Goal: Task Accomplishment & Management: Use online tool/utility

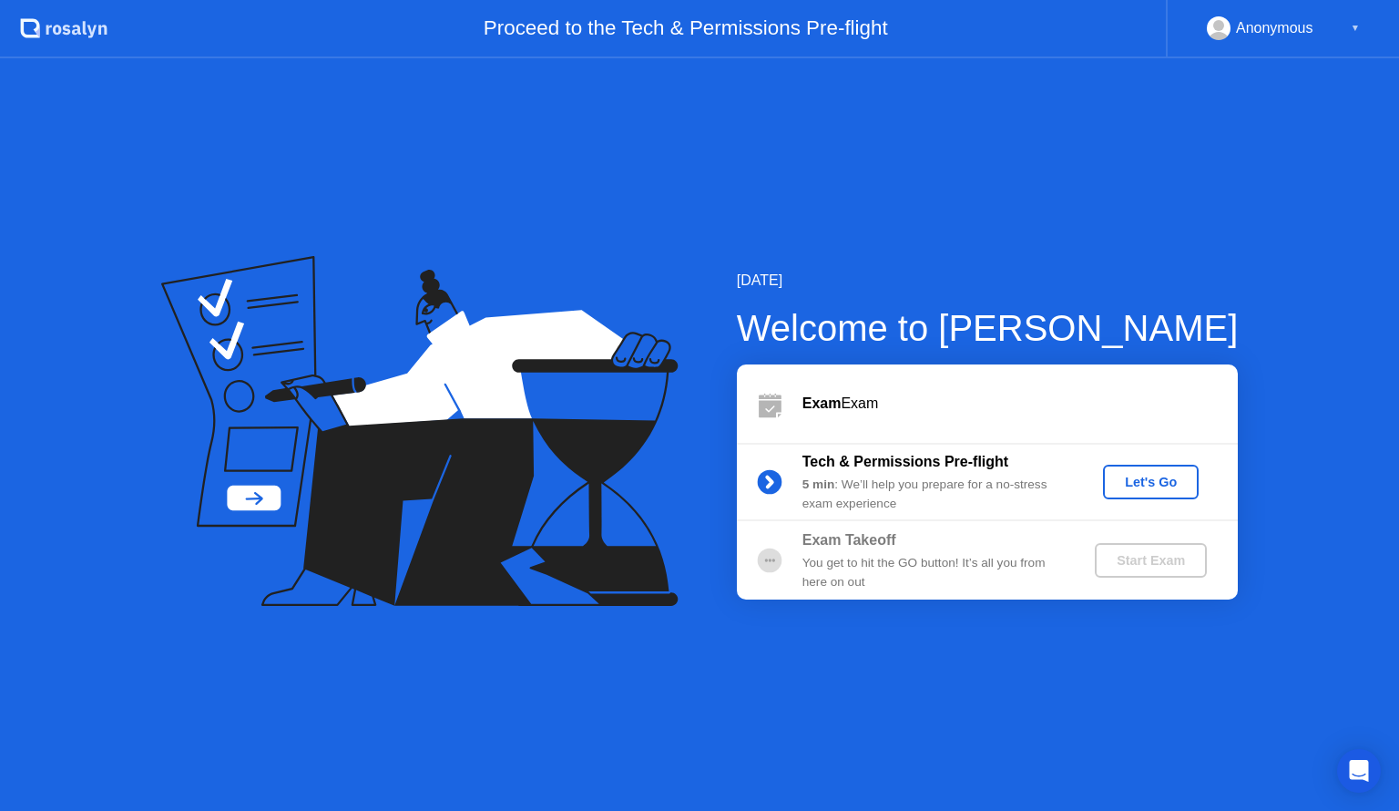
click at [1137, 477] on div "Let's Go" at bounding box center [1150, 482] width 81 height 15
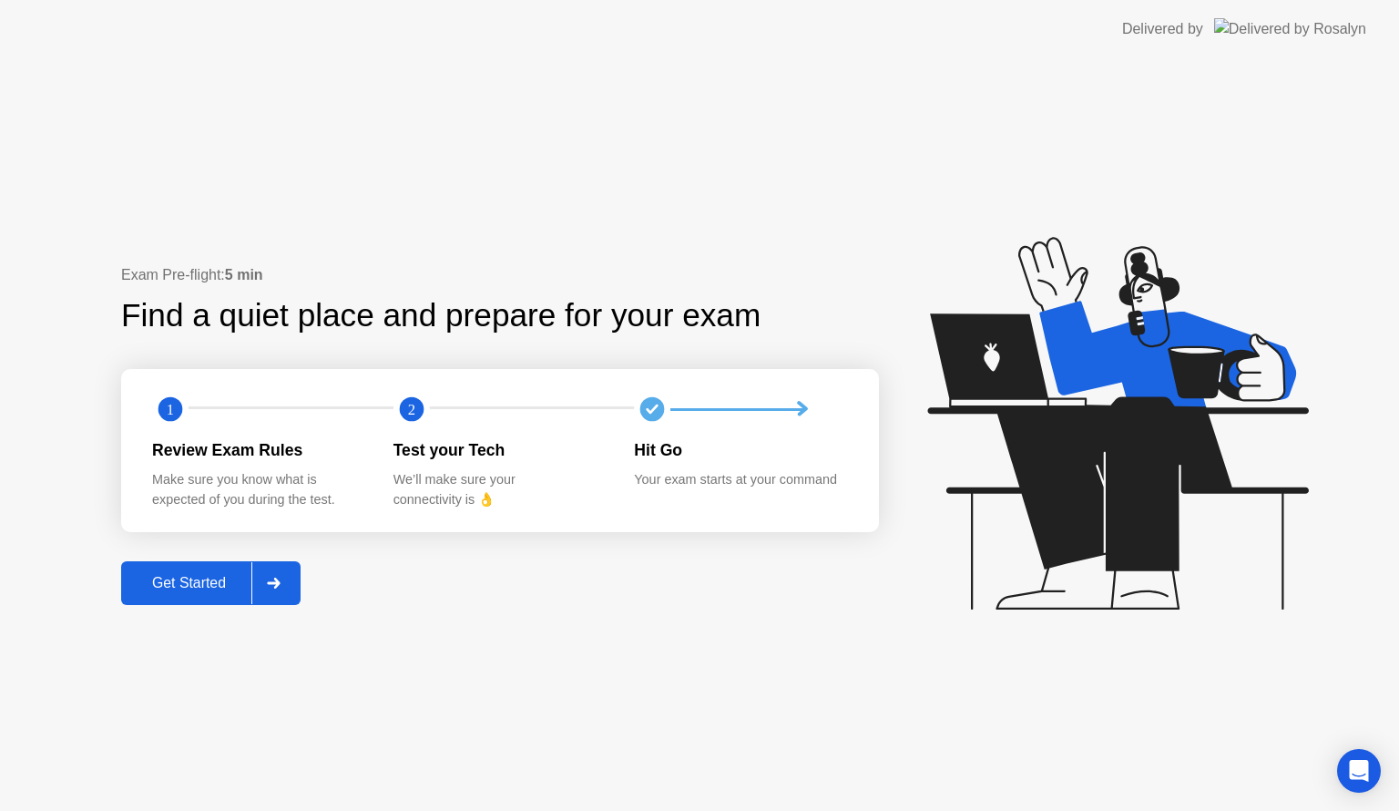
click at [204, 576] on div "Get Started" at bounding box center [189, 583] width 125 height 16
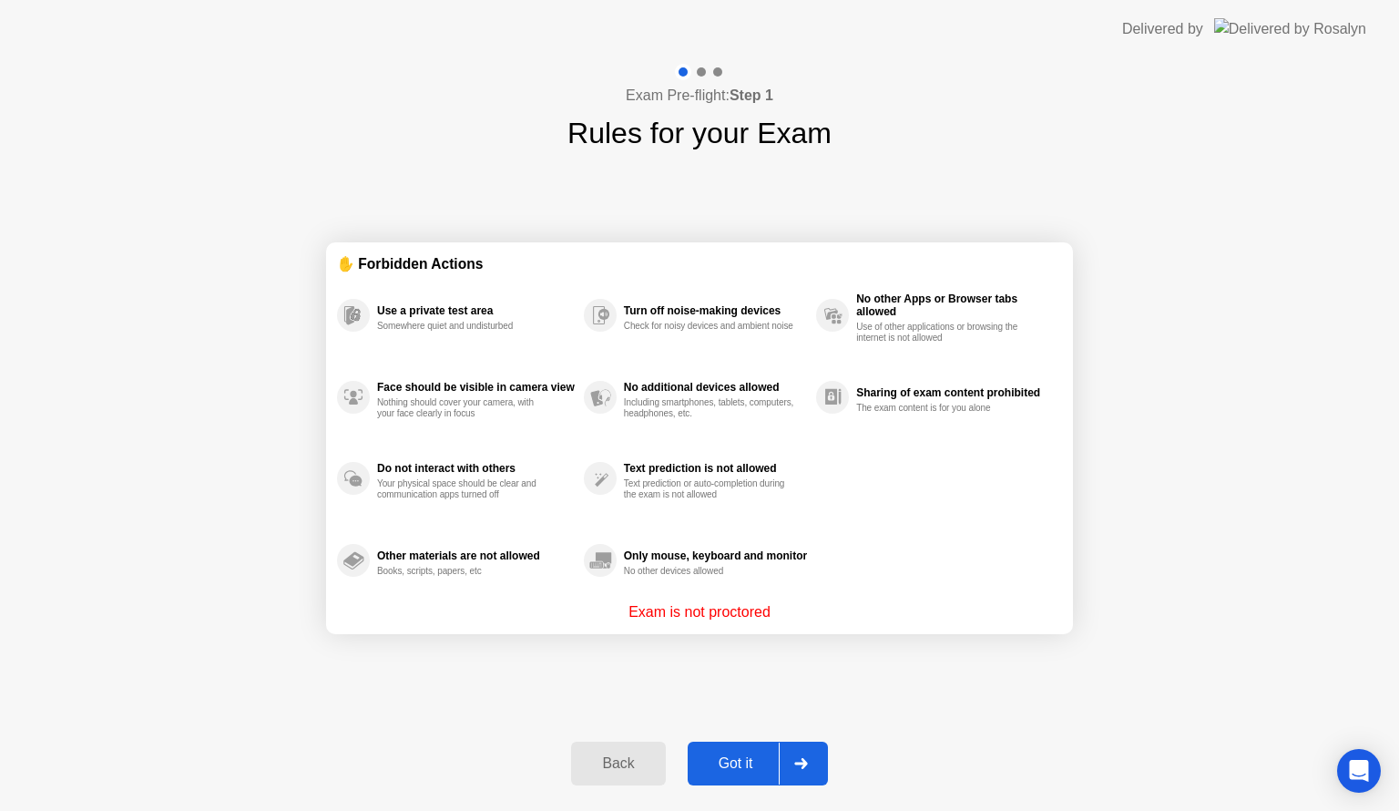
click at [752, 759] on div "Got it" at bounding box center [736, 763] width 86 height 16
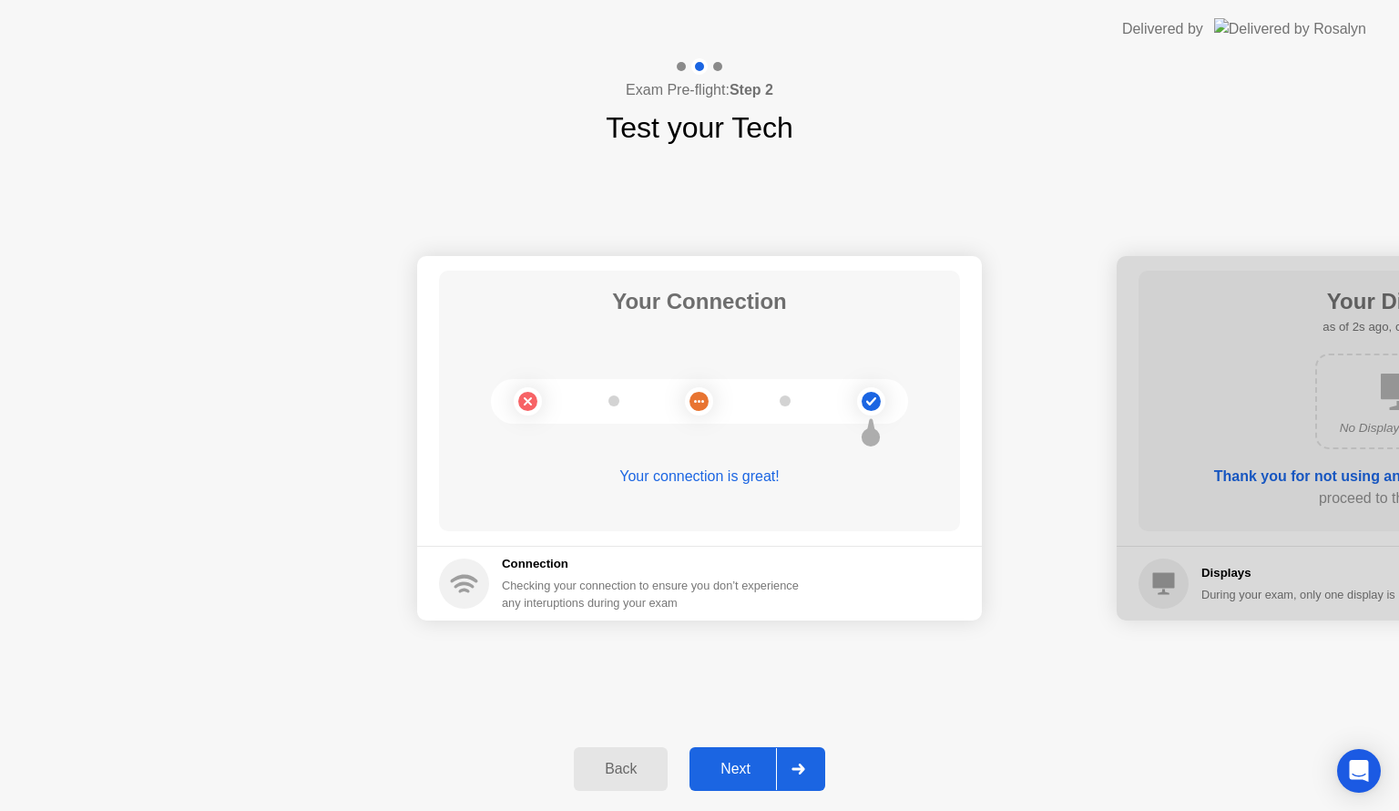
click at [747, 761] on div "Next" at bounding box center [735, 769] width 81 height 16
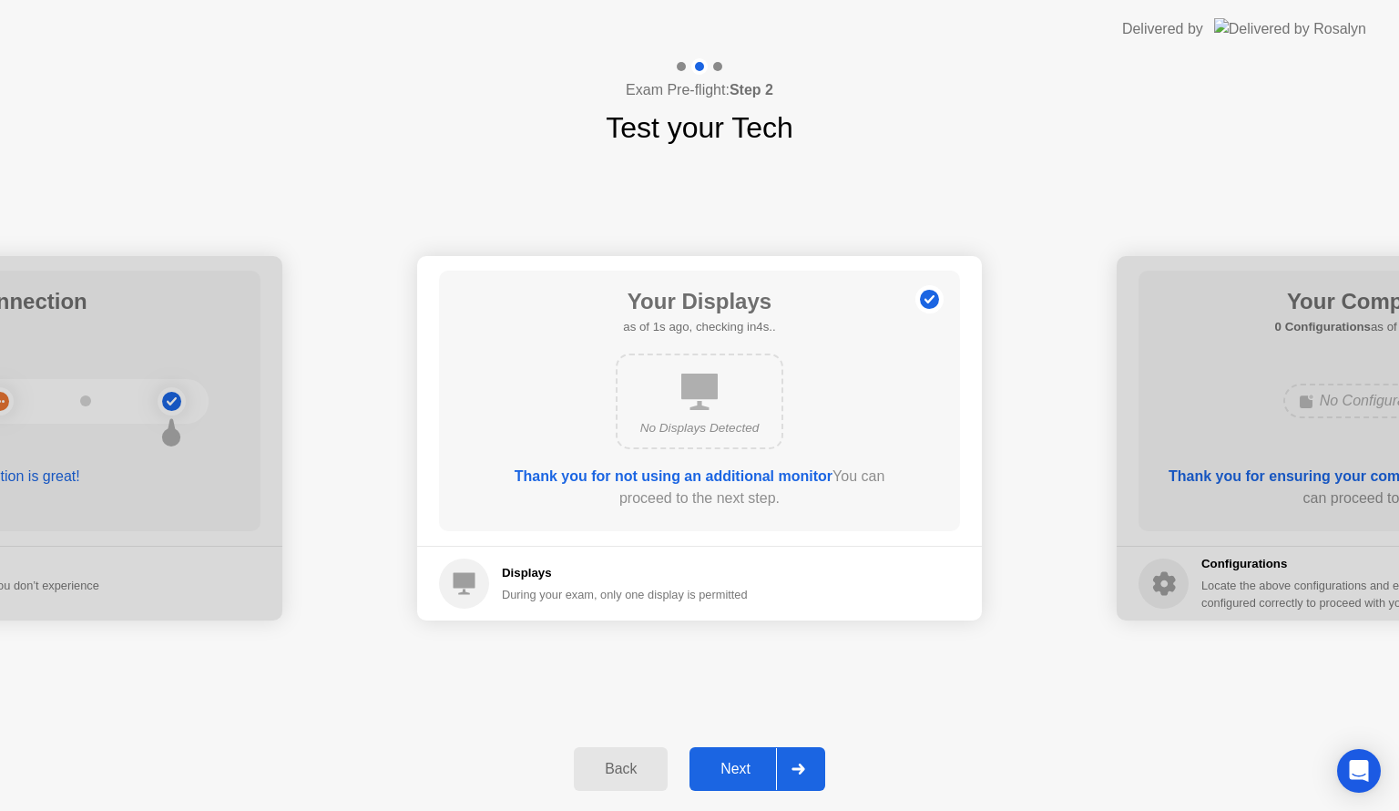
click at [747, 761] on div "Next" at bounding box center [735, 769] width 81 height 16
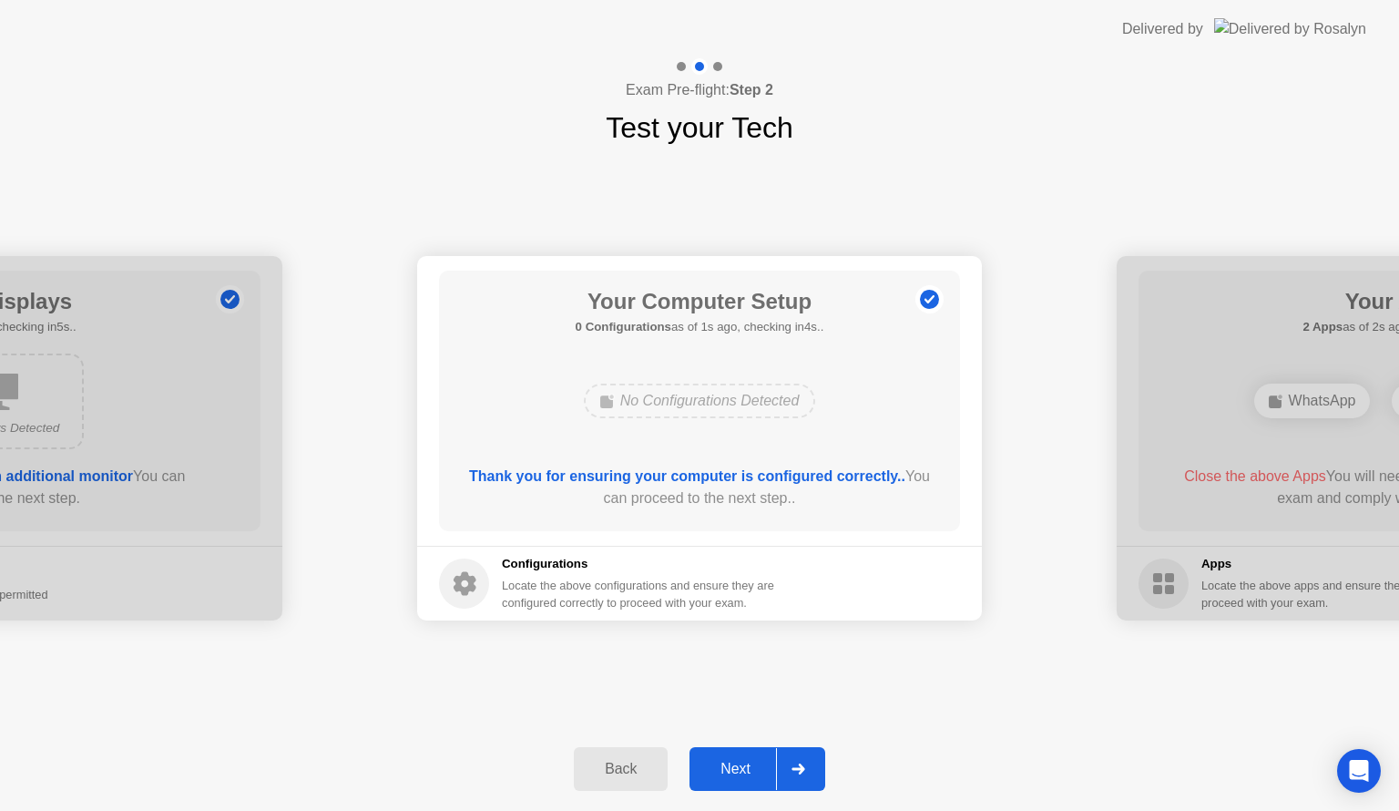
click at [747, 761] on div "Next" at bounding box center [735, 769] width 81 height 16
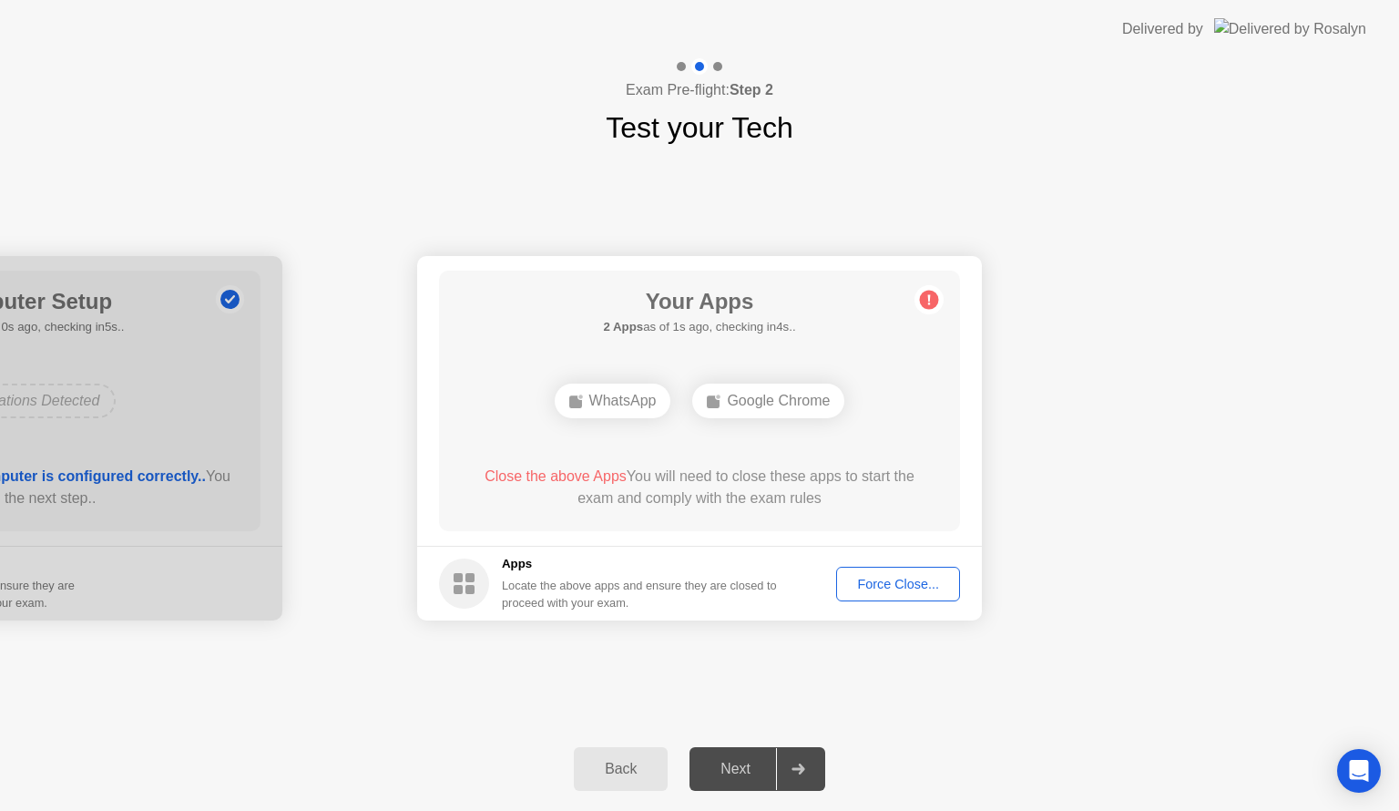
click at [885, 582] on div "Force Close..." at bounding box center [898, 584] width 111 height 15
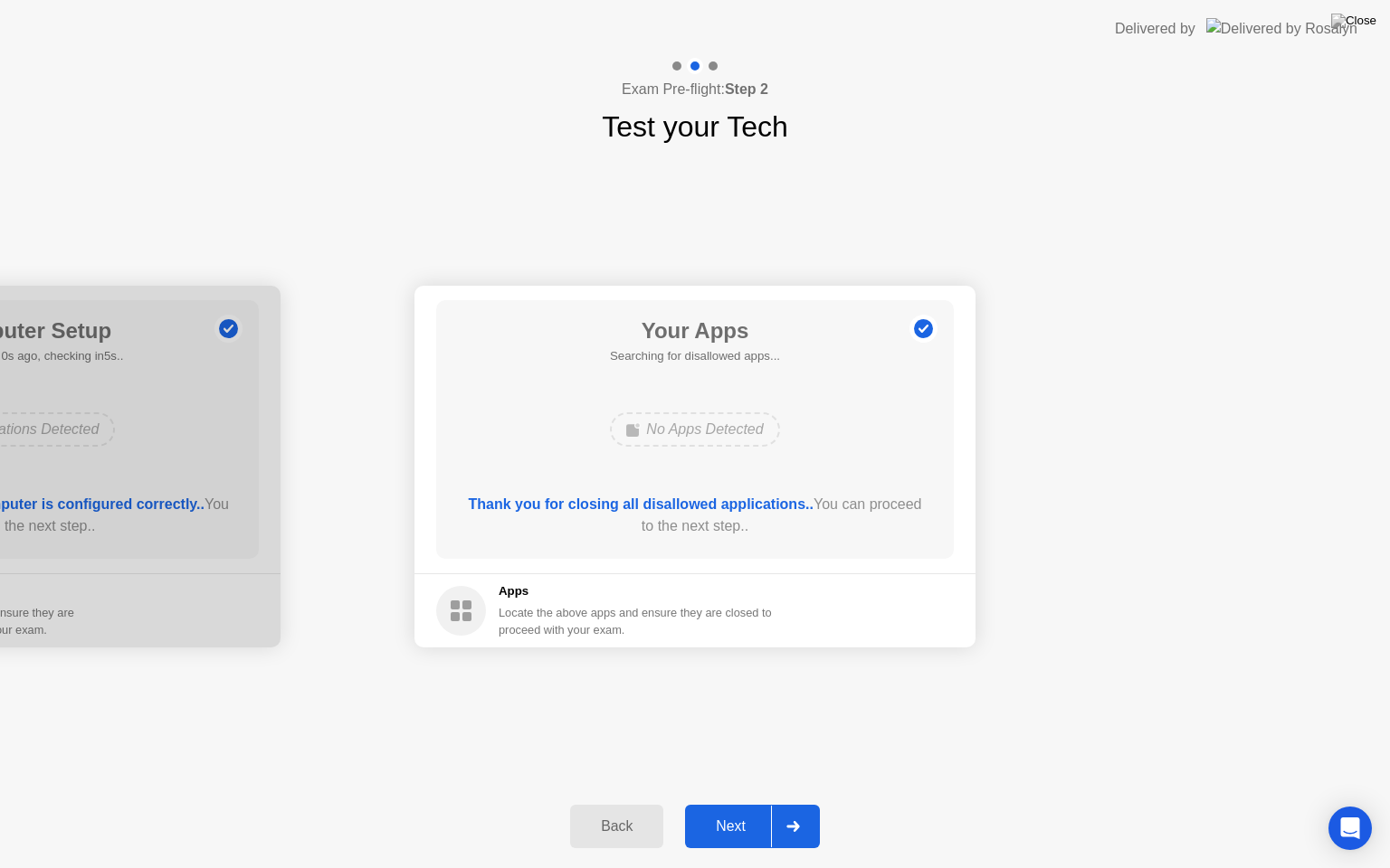
click at [742, 804] on button "Next" at bounding box center [753, 827] width 135 height 44
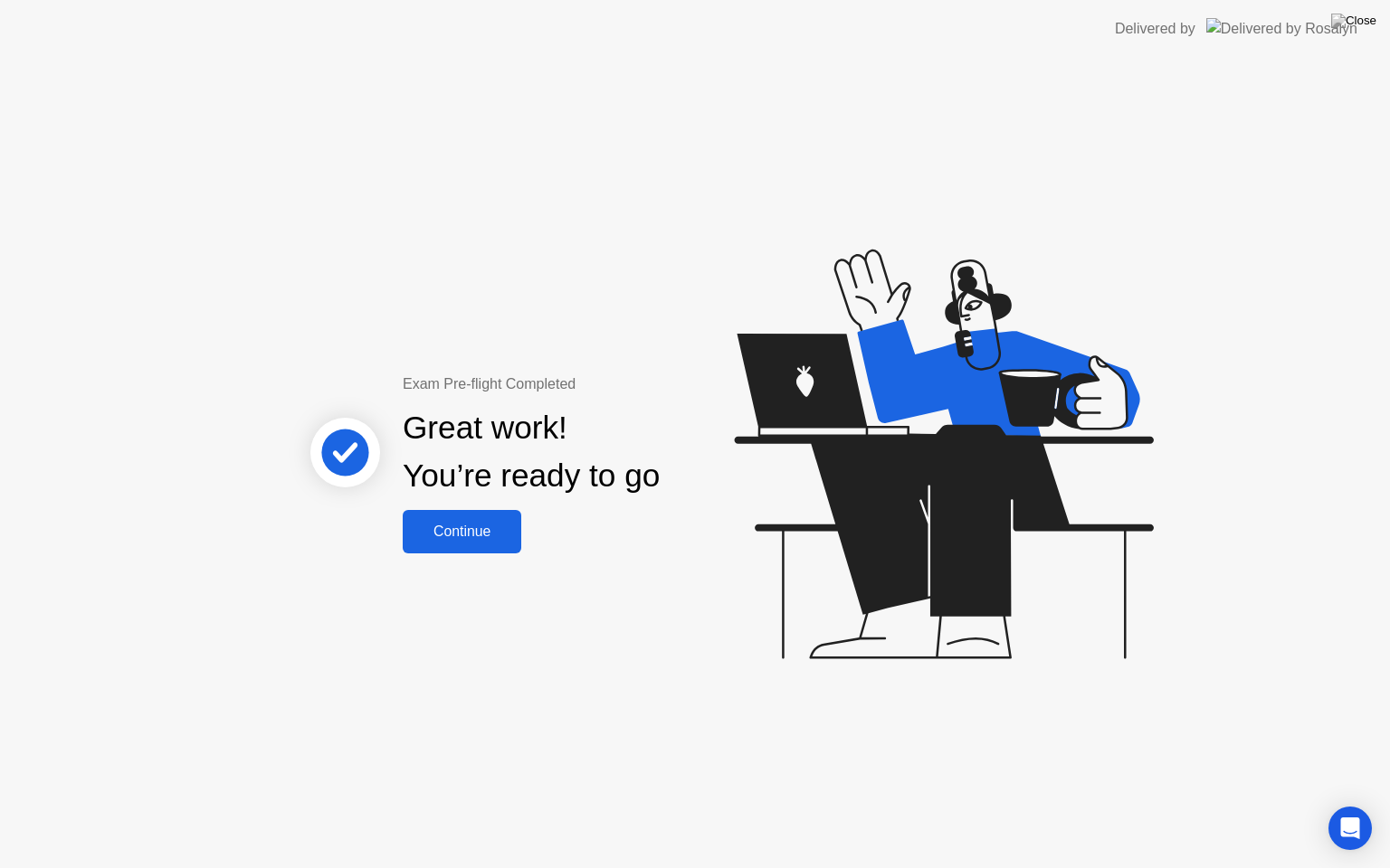
click at [488, 517] on button "Continue" at bounding box center [461, 532] width 118 height 44
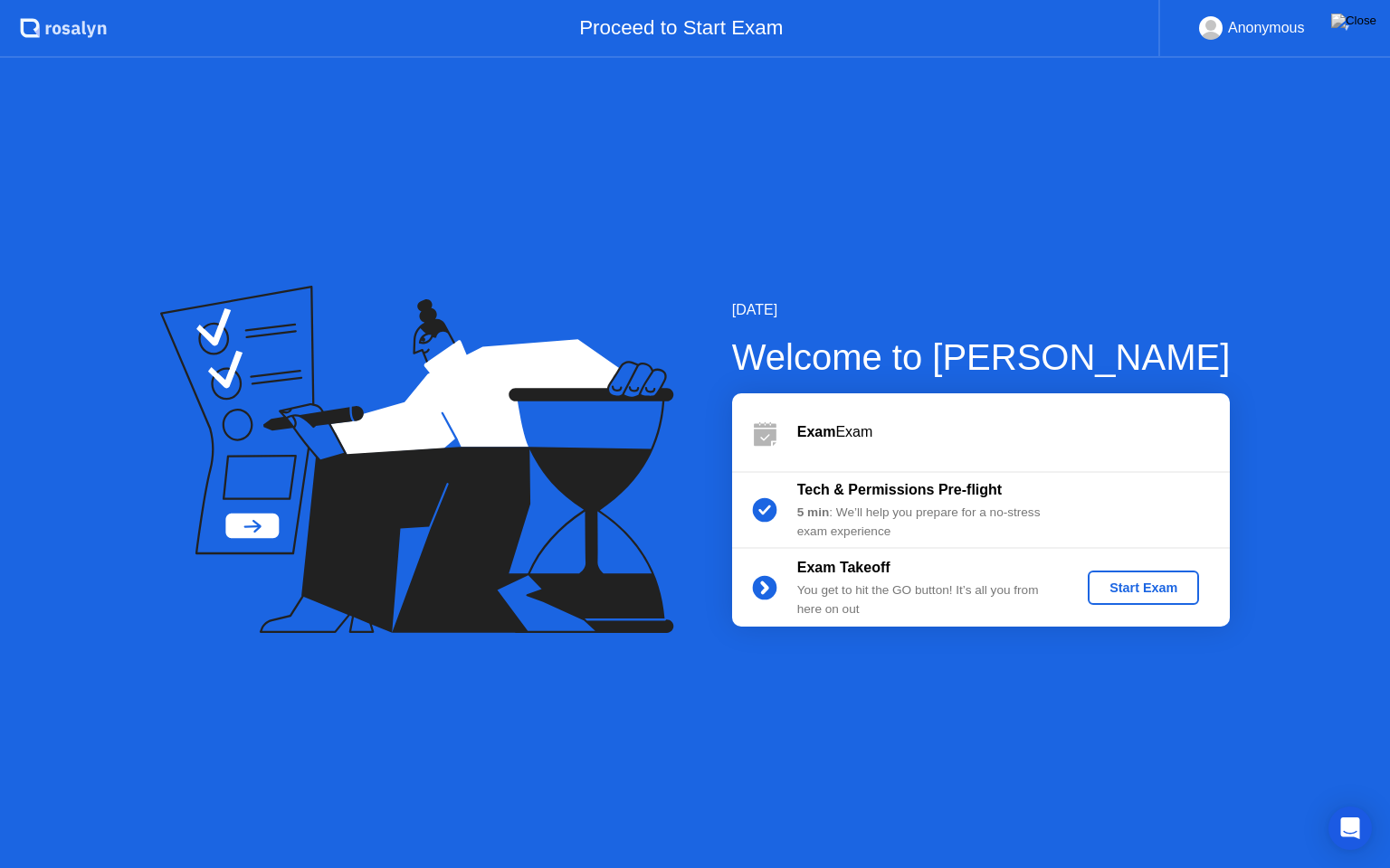
click at [1134, 582] on div "Start Exam" at bounding box center [1143, 588] width 96 height 15
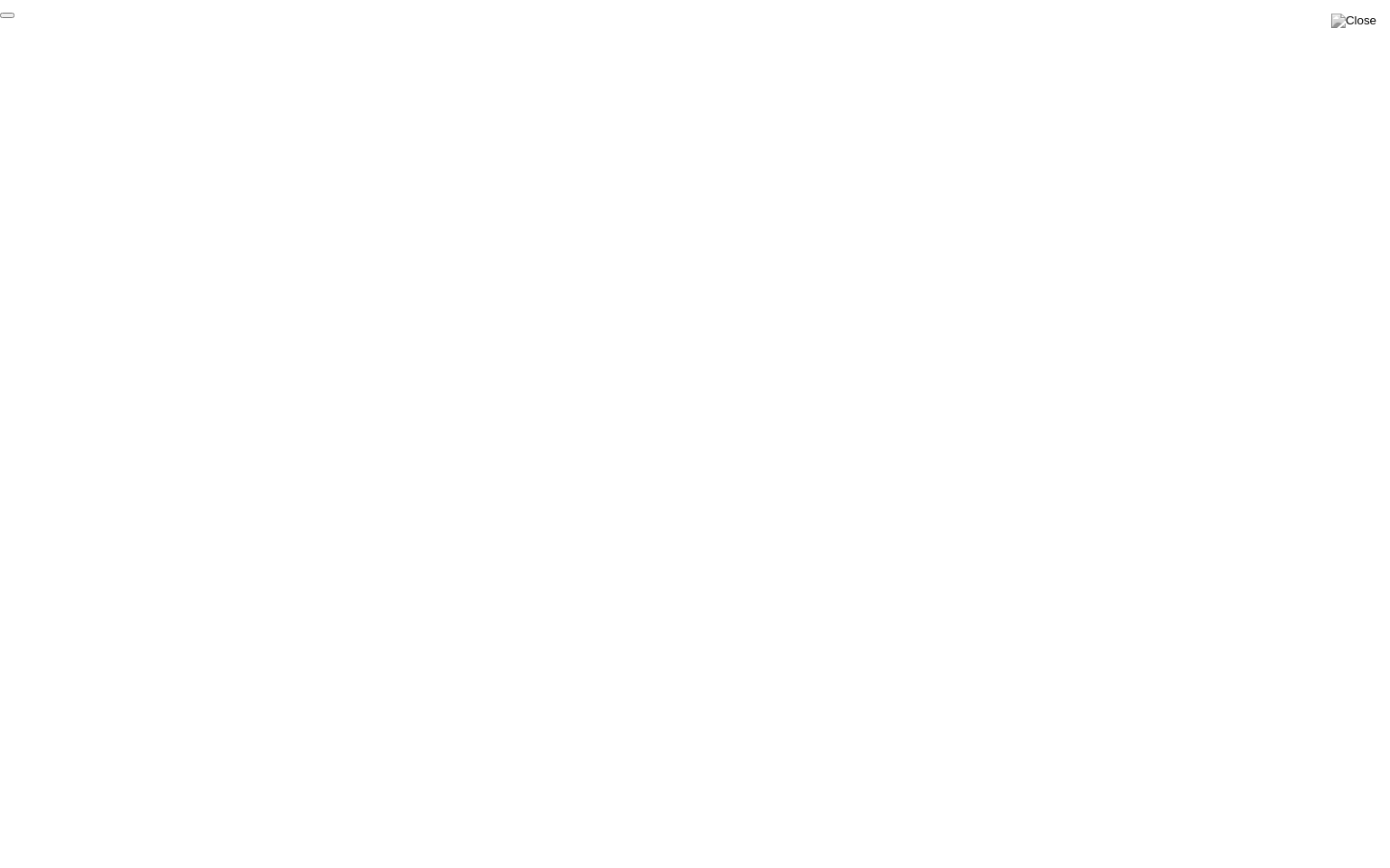
click at [15, 18] on button "End Proctoring Session" at bounding box center [7, 15] width 15 height 5
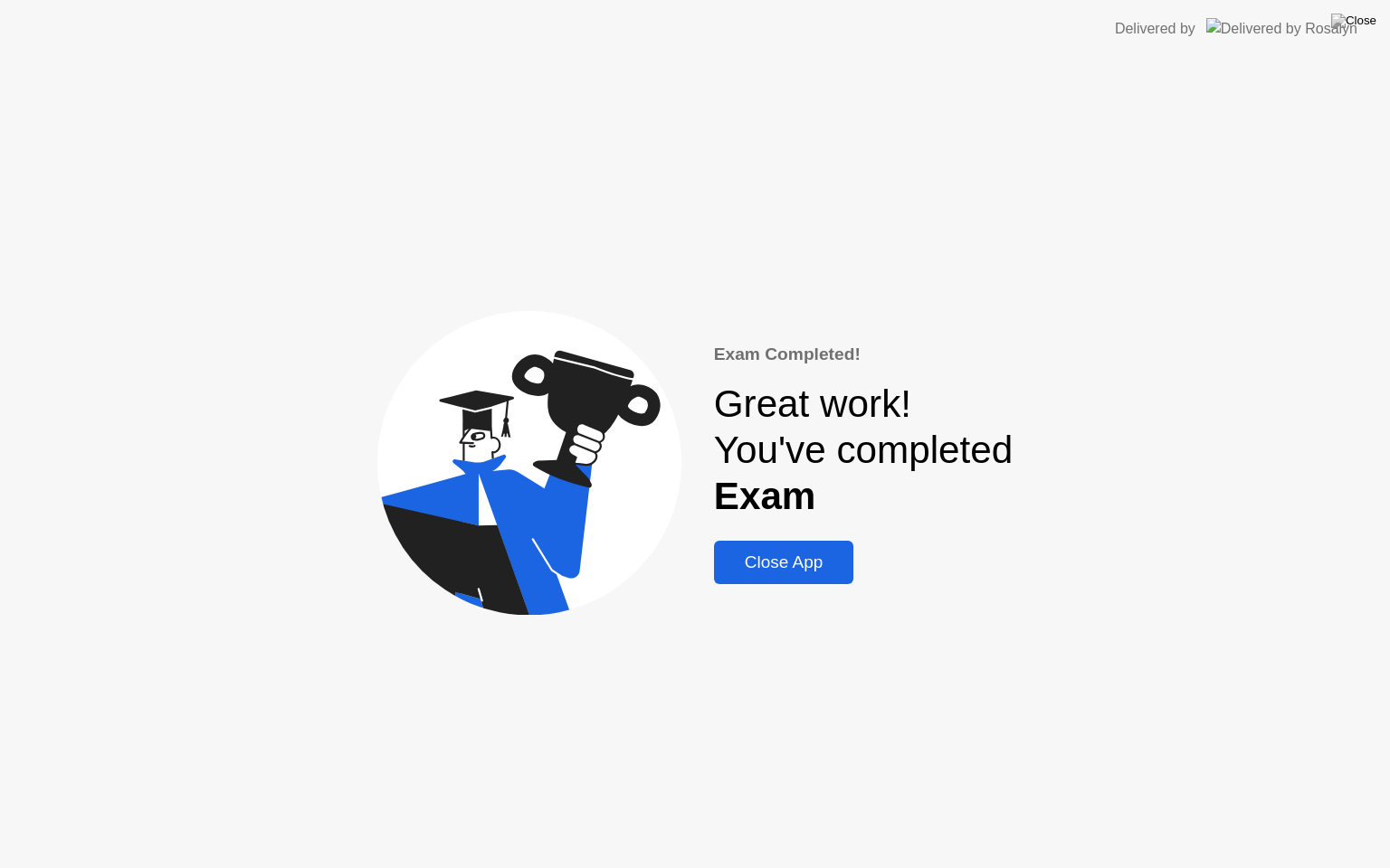
click at [798, 572] on div "Close App" at bounding box center [784, 563] width 129 height 20
